Goal: Task Accomplishment & Management: Manage account settings

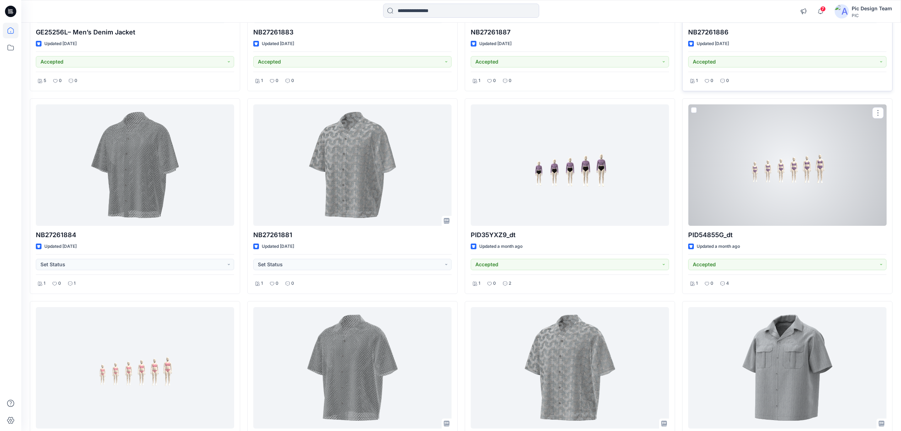
scroll to position [1522, 0]
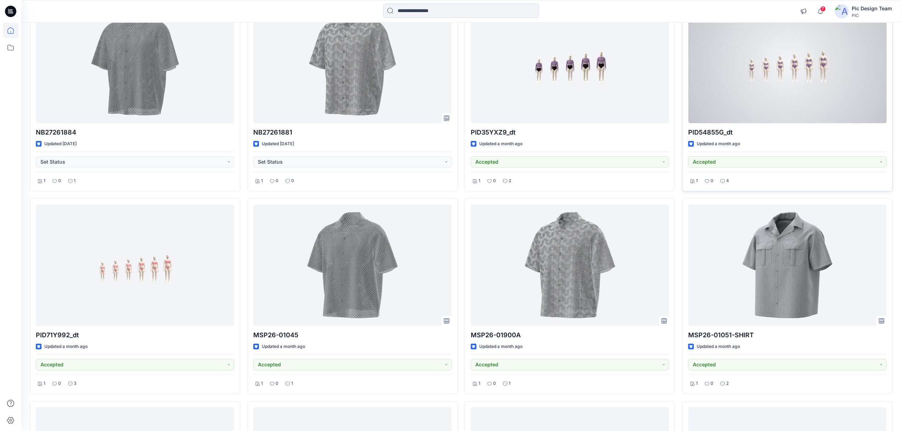
click at [776, 120] on div at bounding box center [787, 62] width 198 height 121
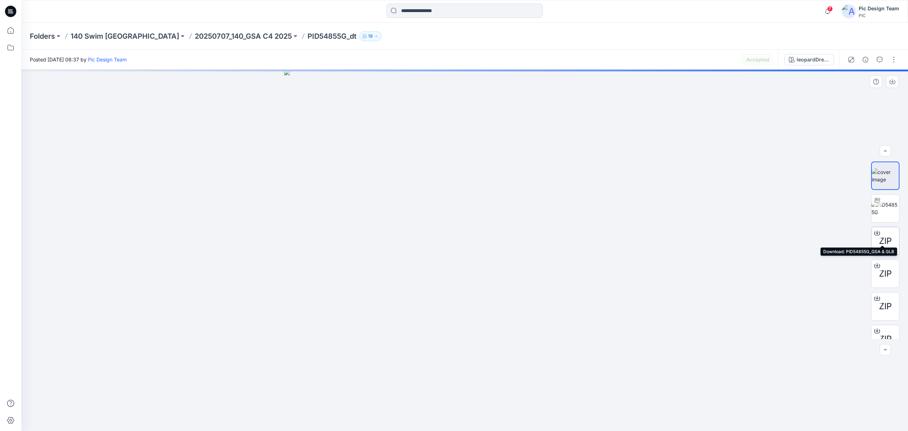
scroll to position [14, 0]
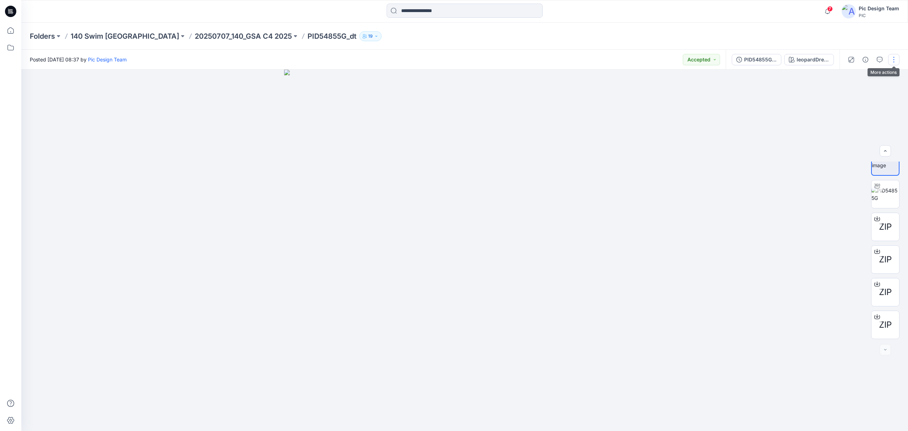
click at [890, 63] on button "button" at bounding box center [894, 59] width 11 height 11
click at [859, 98] on button "Edit" at bounding box center [864, 95] width 65 height 13
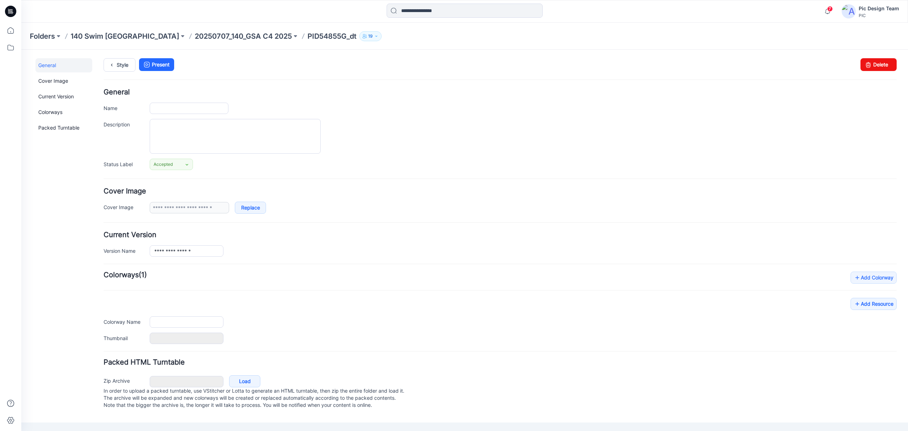
type input "**********"
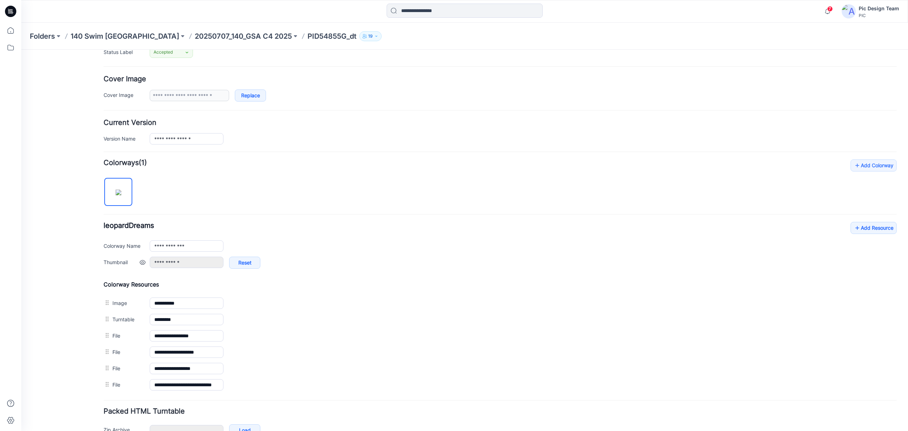
scroll to position [159, 0]
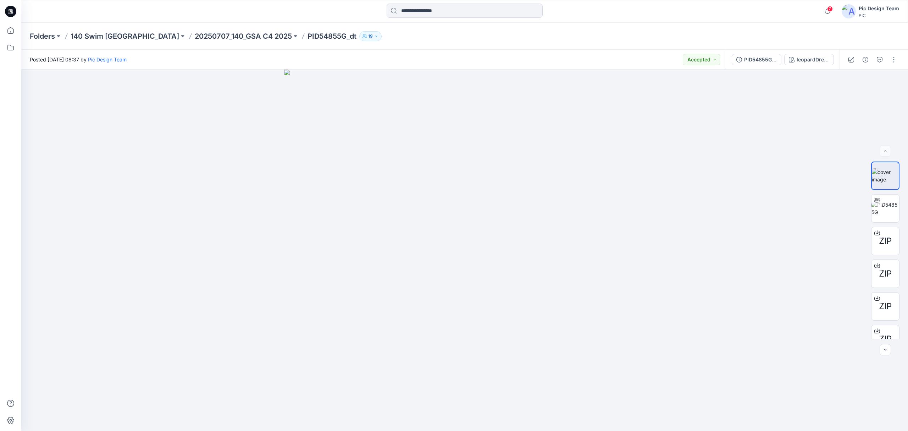
click at [11, 39] on div at bounding box center [11, 227] width 16 height 408
click at [0, 22] on div at bounding box center [10, 11] width 23 height 23
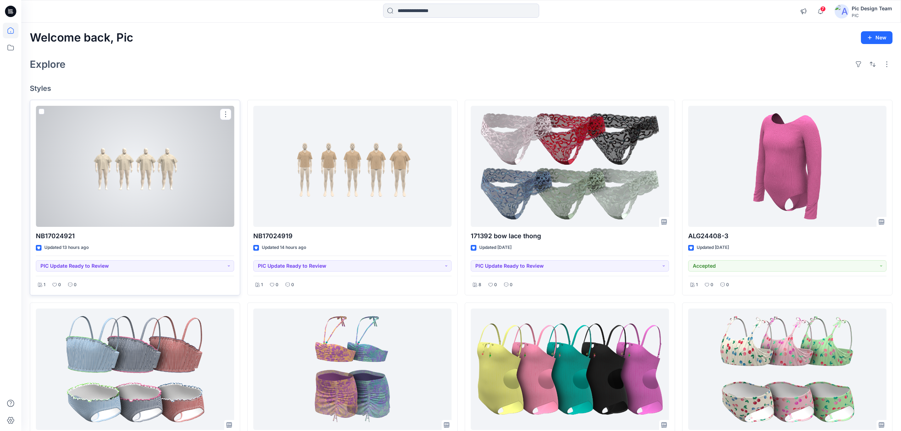
click at [189, 215] on div at bounding box center [135, 166] width 198 height 121
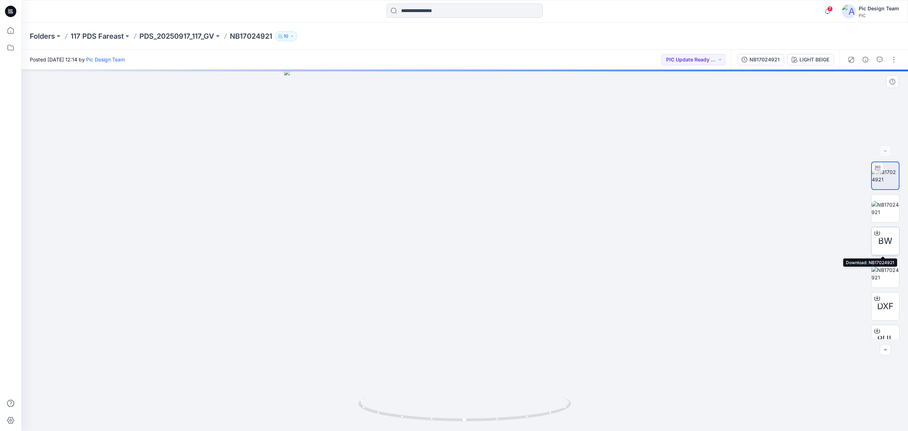
click at [880, 240] on span "BW" at bounding box center [886, 241] width 14 height 13
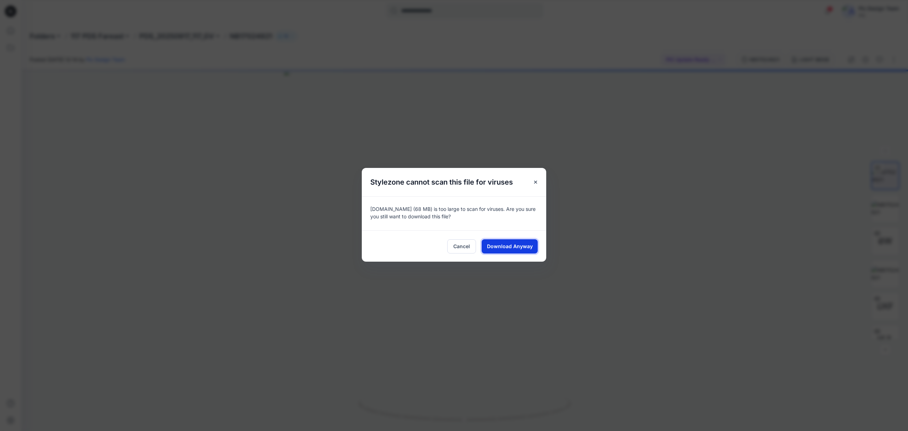
click at [509, 242] on button "Download Anyway" at bounding box center [510, 246] width 56 height 14
